Goal: Task Accomplishment & Management: Use online tool/utility

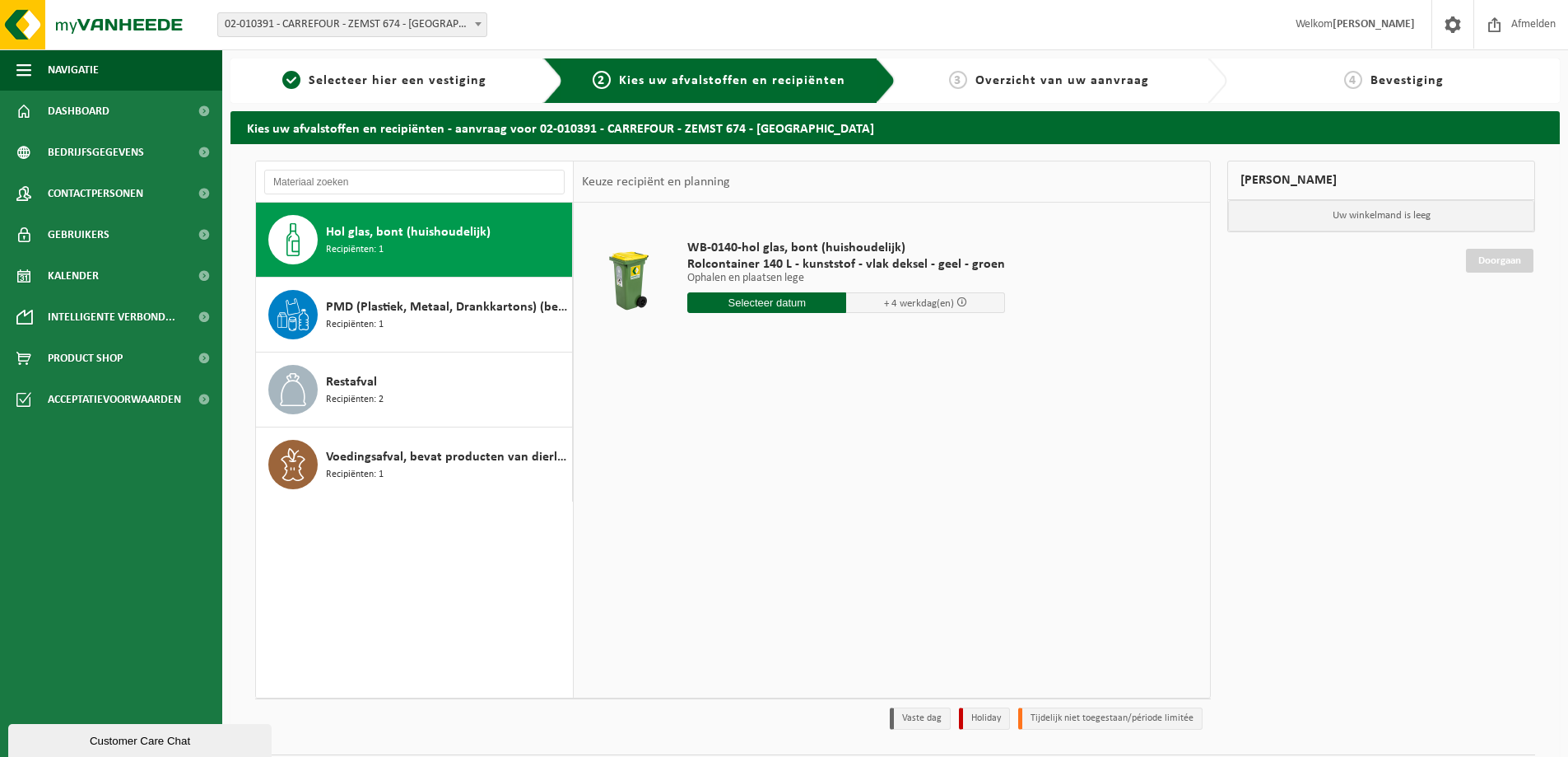
click at [770, 308] on input "text" at bounding box center [767, 302] width 159 height 21
click at [1135, 391] on div "WB-0140-hol glas, bont (huishoudelijk) Rolcontainer 140 L - kunststof - vlak de…" at bounding box center [892, 449] width 637 height 494
click at [789, 308] on input "text" at bounding box center [767, 302] width 159 height 21
click at [690, 471] on div "20" at bounding box center [703, 475] width 29 height 26
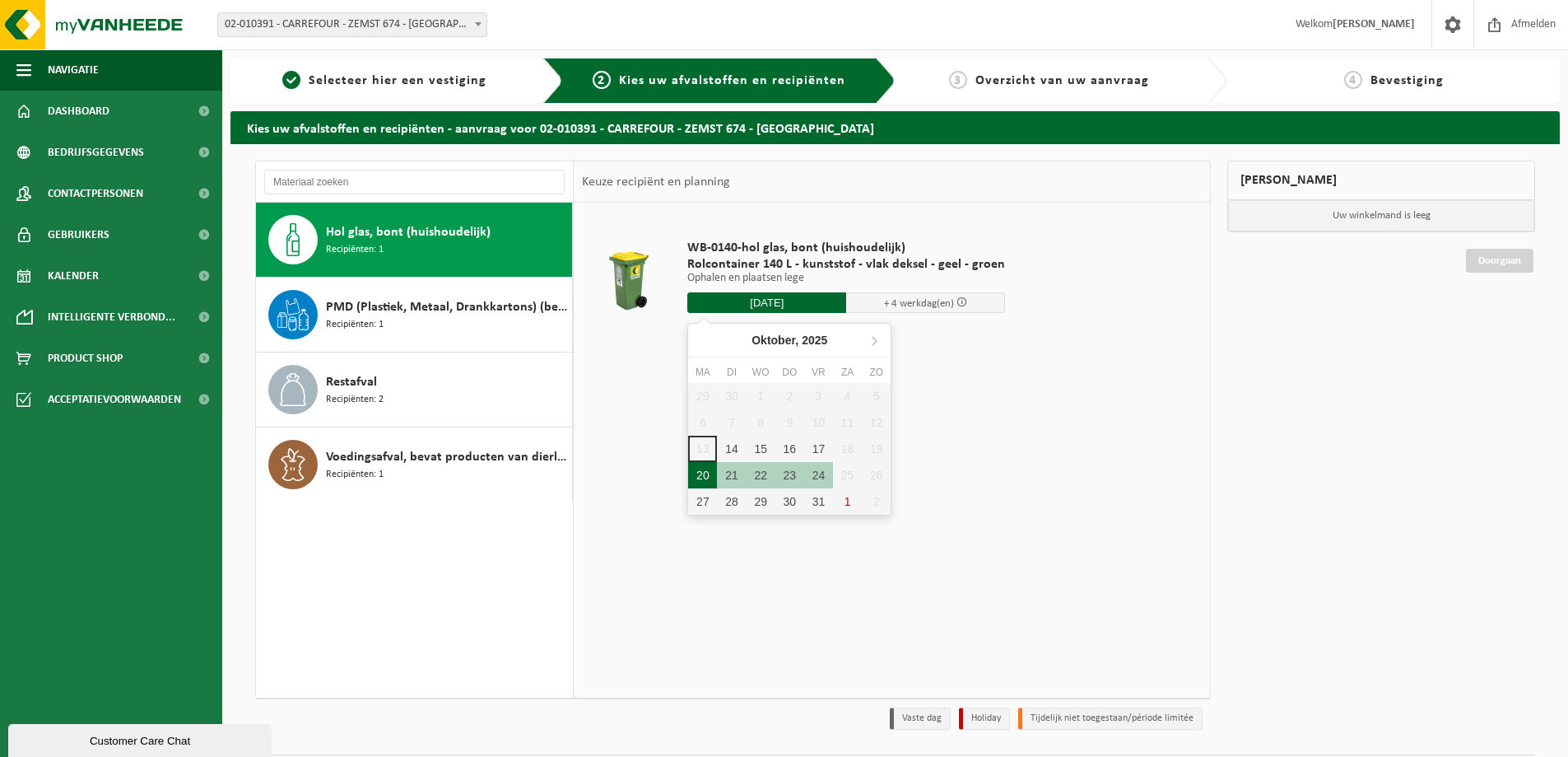
type input "Van 2025-10-20"
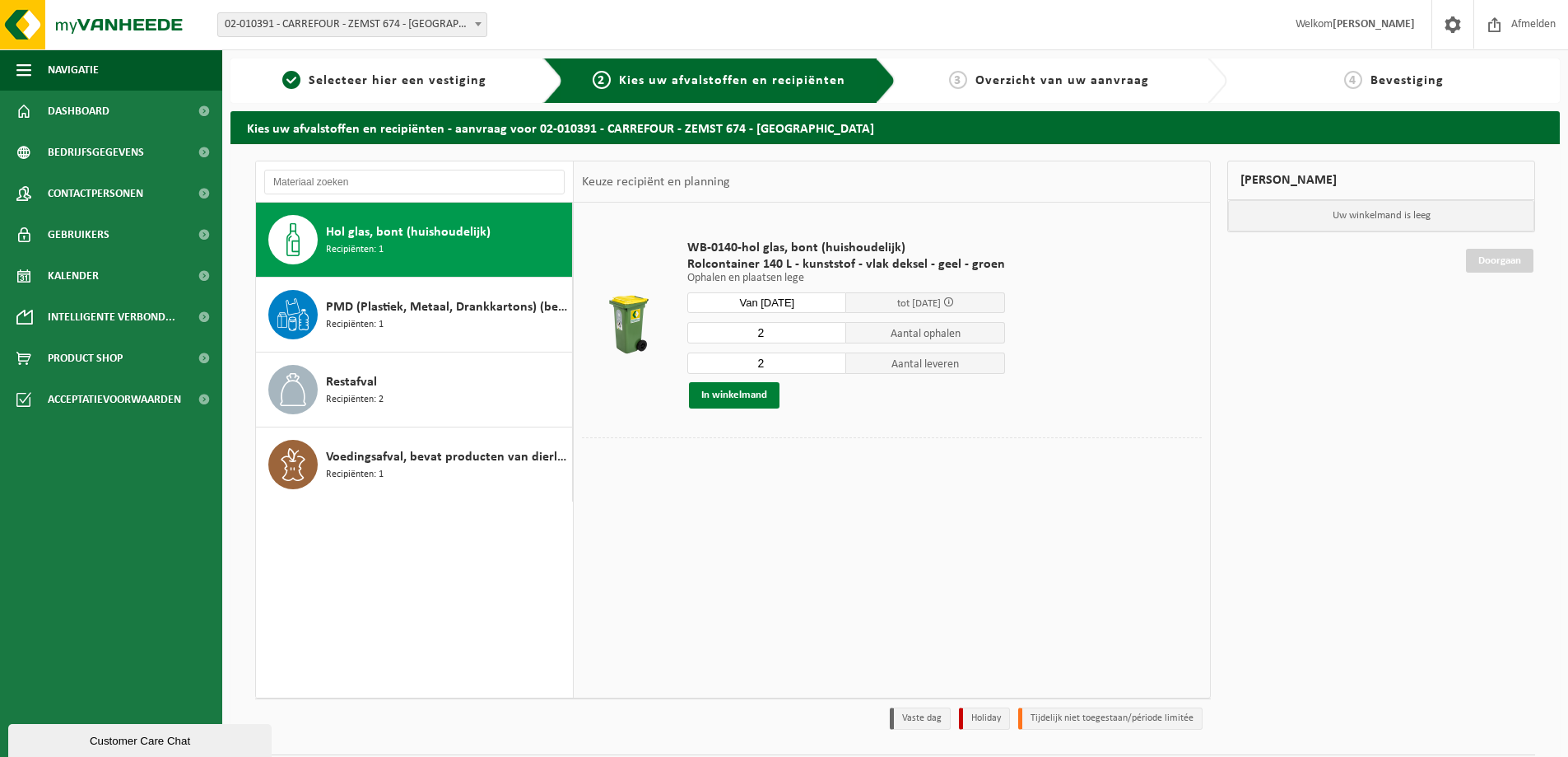
click at [741, 393] on button "In winkelmand" at bounding box center [734, 395] width 91 height 26
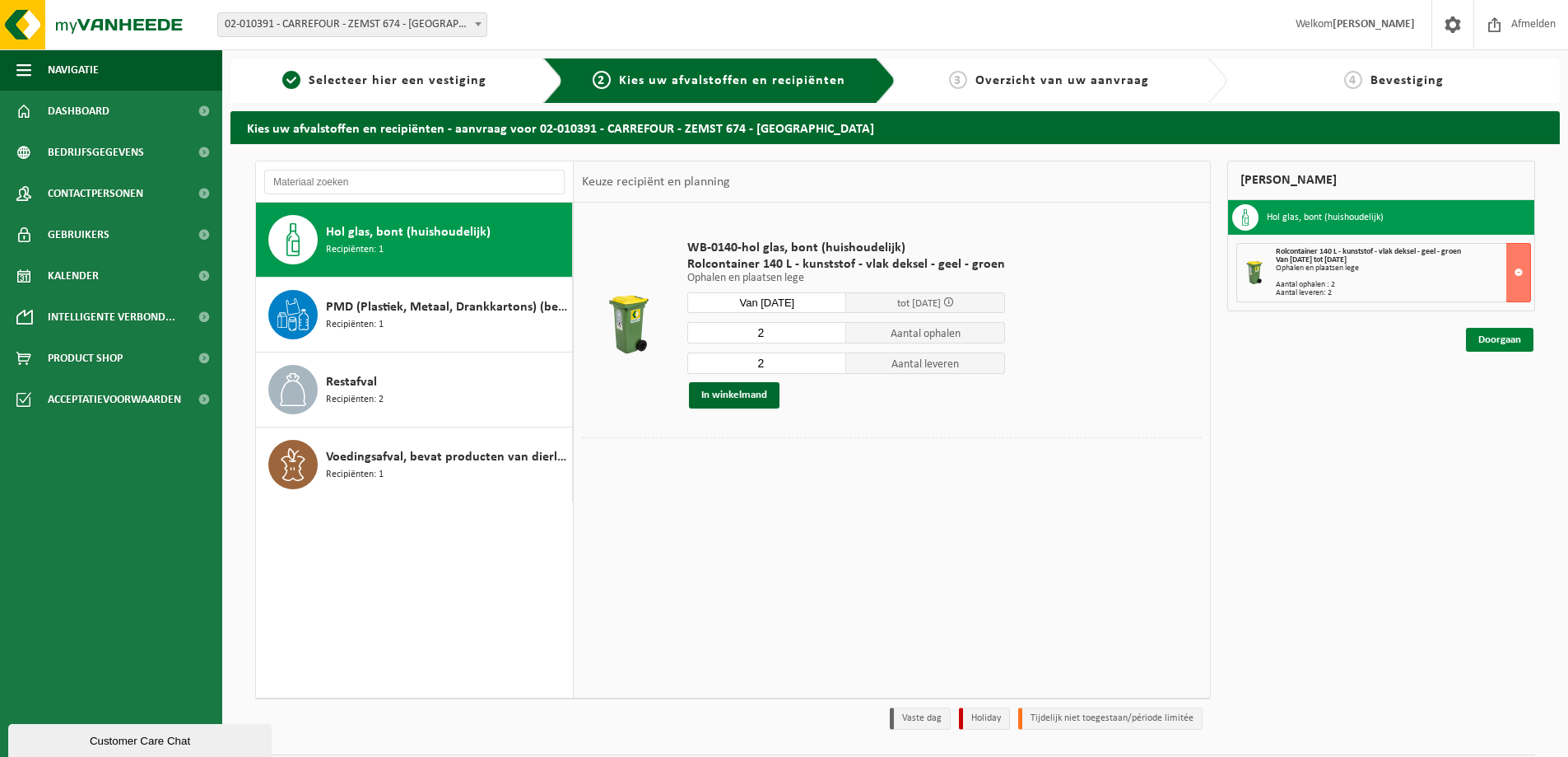
click at [1475, 340] on link "Doorgaan" at bounding box center [1500, 339] width 67 height 24
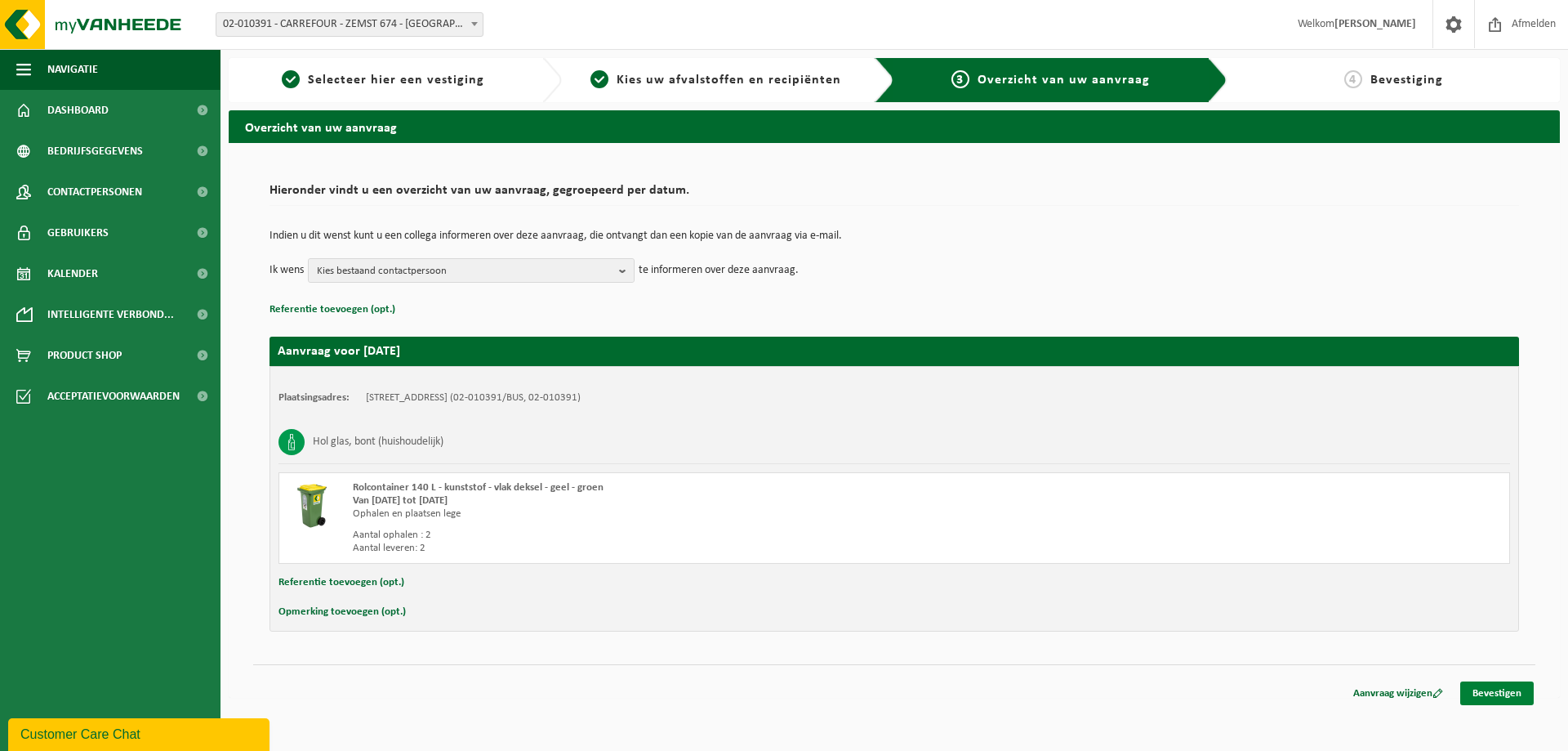
click at [1489, 683] on link "Bevestigen" at bounding box center [1497, 693] width 73 height 23
